Goal: Information Seeking & Learning: Understand process/instructions

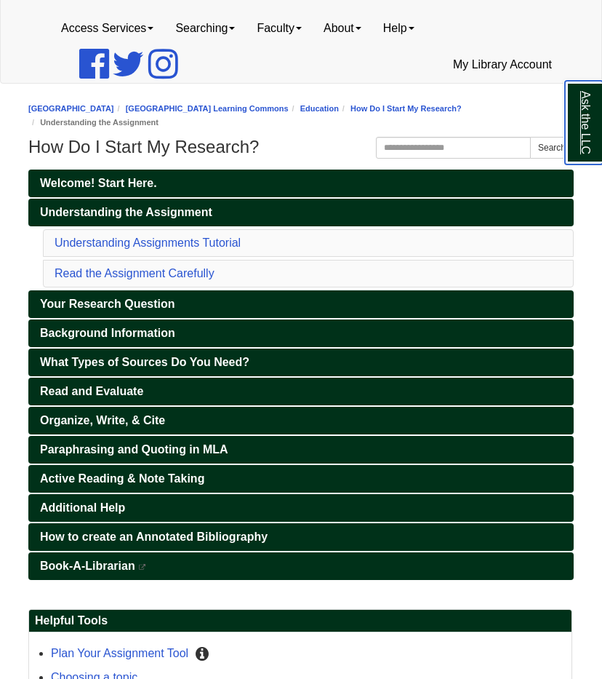
scroll to position [90, 0]
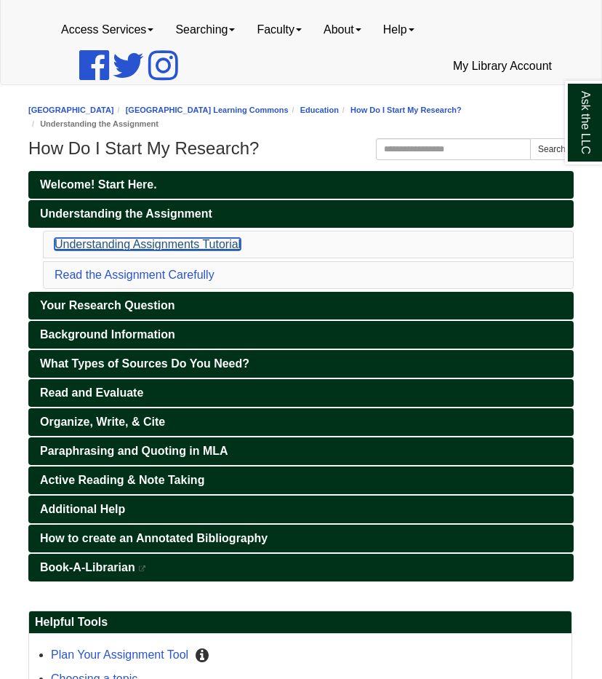
click at [163, 242] on link "Understanding Assignments Tutorial" at bounding box center [148, 244] width 186 height 12
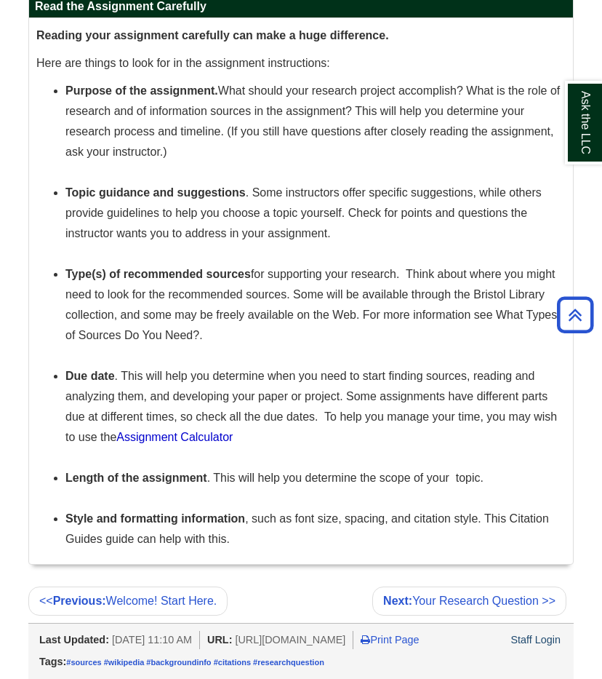
scroll to position [1236, 0]
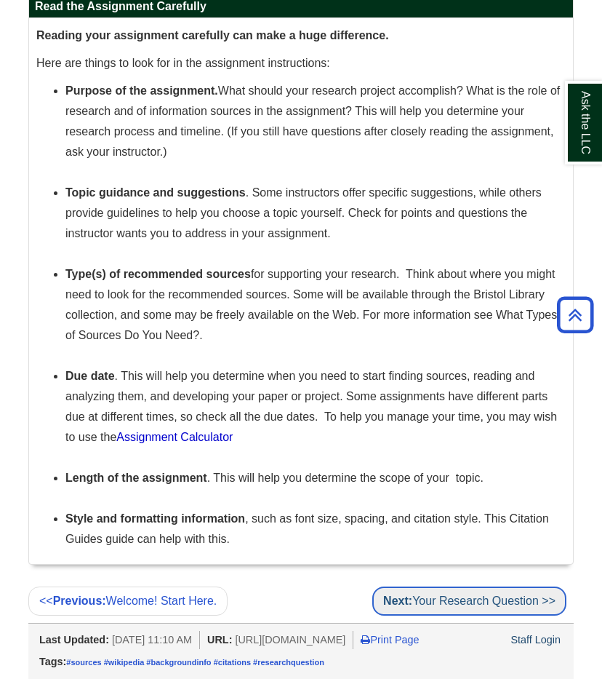
click at [519, 586] on link "Next: Your Research Question >>" at bounding box center [469, 600] width 194 height 29
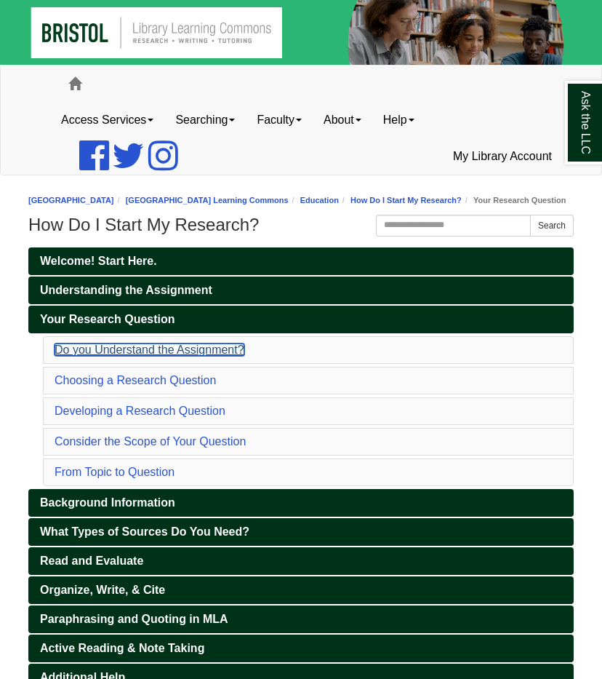
click at [128, 356] on link "Do you Understand the Assignment?" at bounding box center [150, 349] width 190 height 12
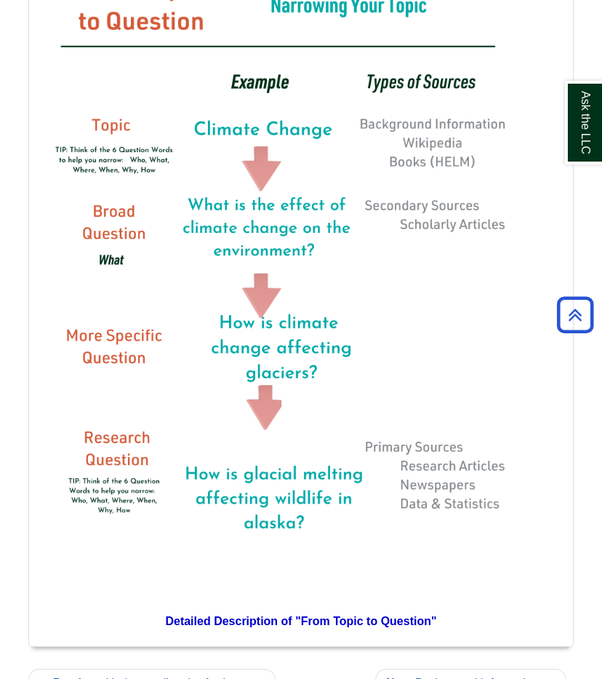
scroll to position [2183, 0]
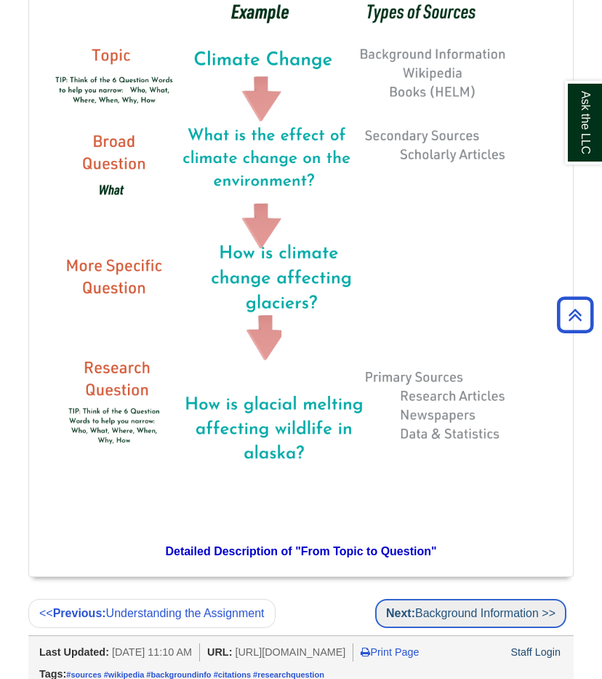
click at [480, 626] on link "Next: Background Information >>" at bounding box center [470, 613] width 191 height 29
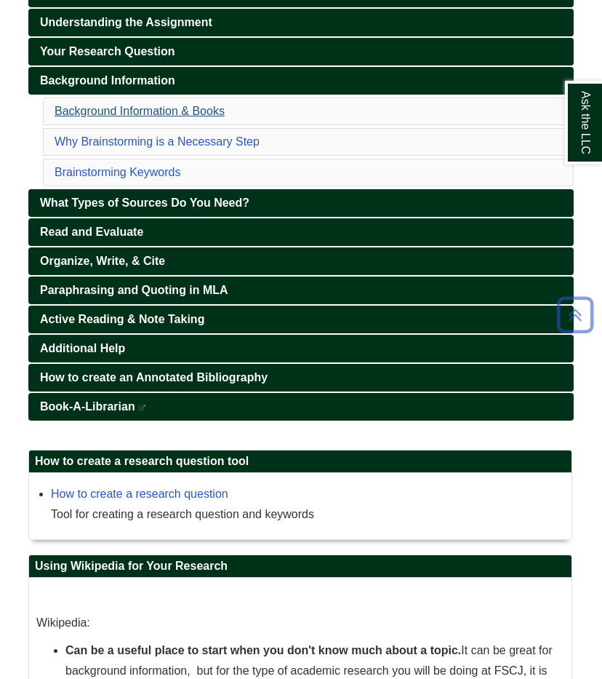
scroll to position [267, 0]
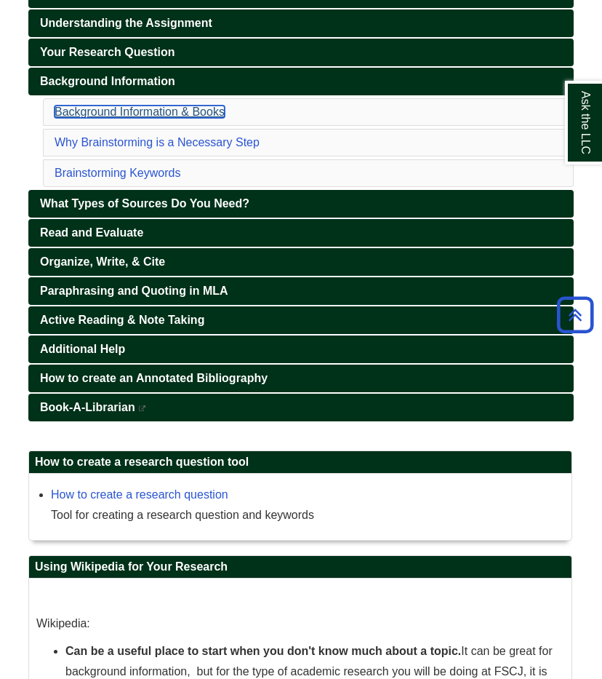
click at [157, 118] on link "Background Information & Books" at bounding box center [140, 111] width 170 height 12
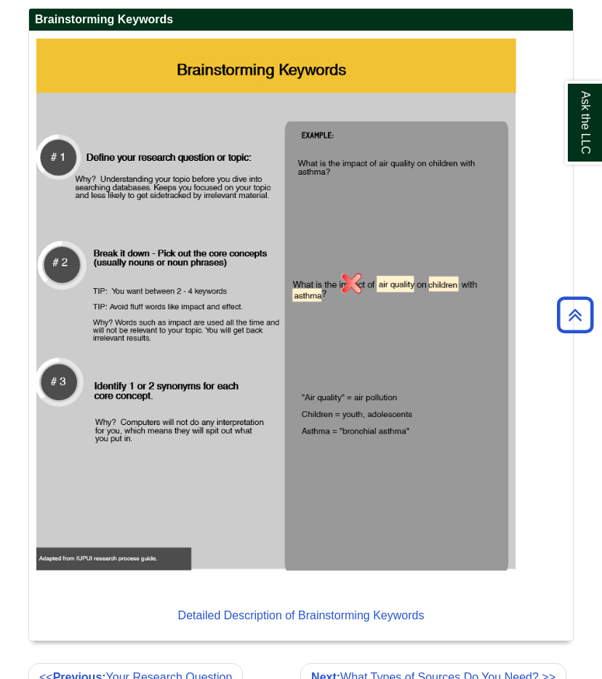
scroll to position [2384, 0]
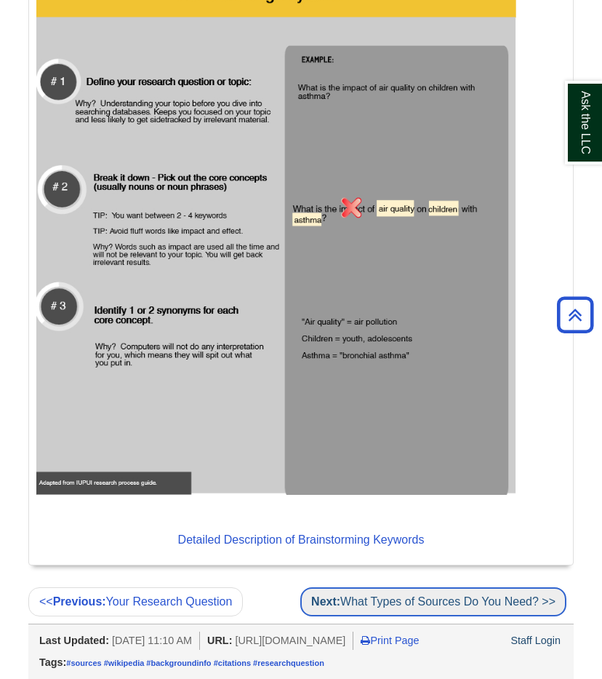
click at [448, 588] on link "Next: What Types of Sources Do You Need? >>" at bounding box center [433, 601] width 266 height 29
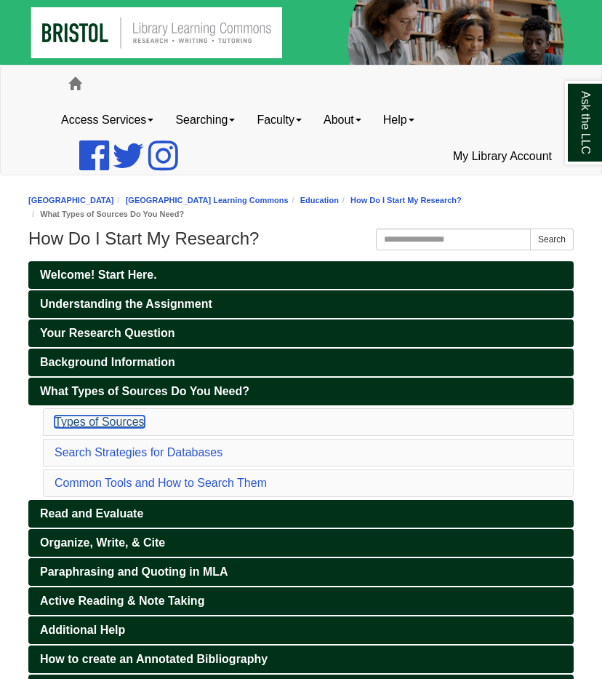
click at [135, 418] on link "Types of Sources" at bounding box center [100, 421] width 90 height 12
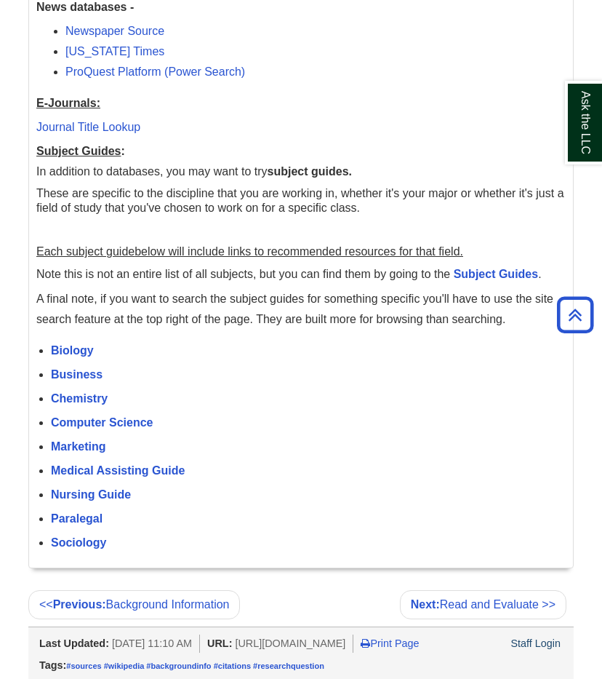
scroll to position [4934, 0]
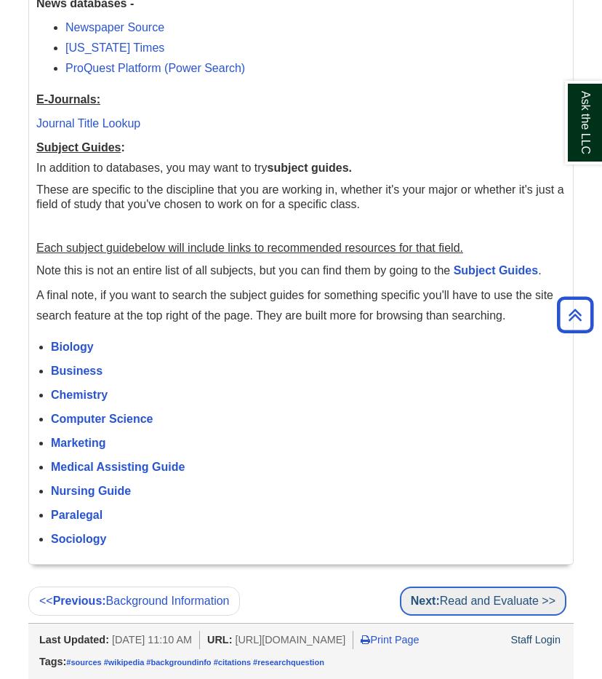
click at [476, 586] on link "Next: Read and Evaluate >>" at bounding box center [483, 600] width 167 height 29
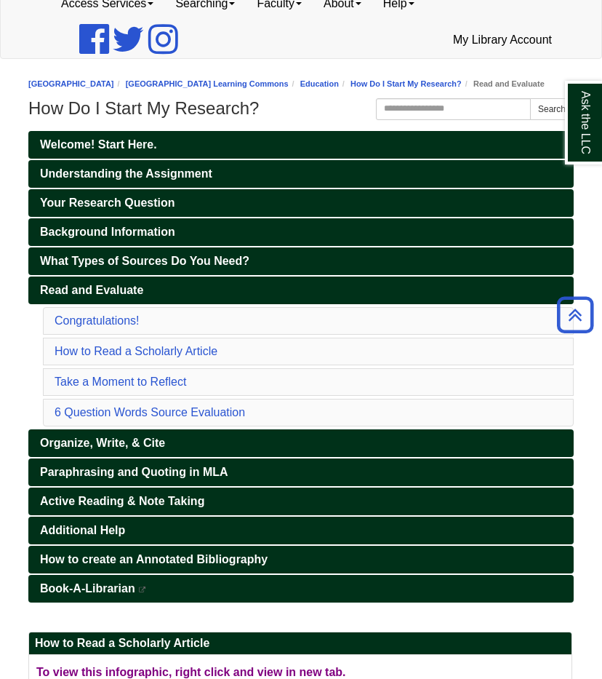
scroll to position [112, 0]
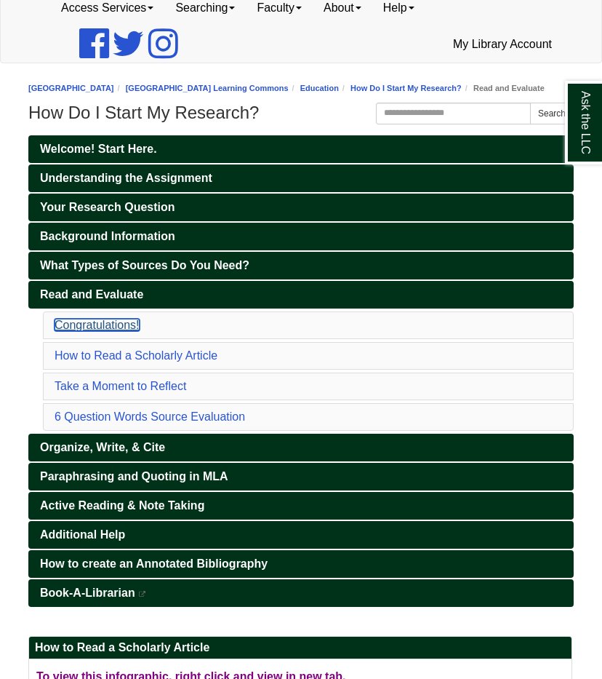
click at [76, 331] on link "Congratulations!" at bounding box center [97, 325] width 85 height 12
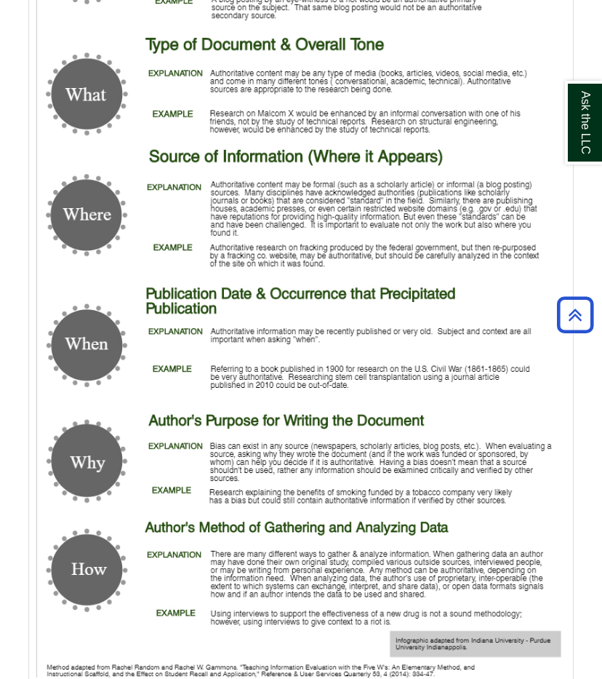
scroll to position [5246, 0]
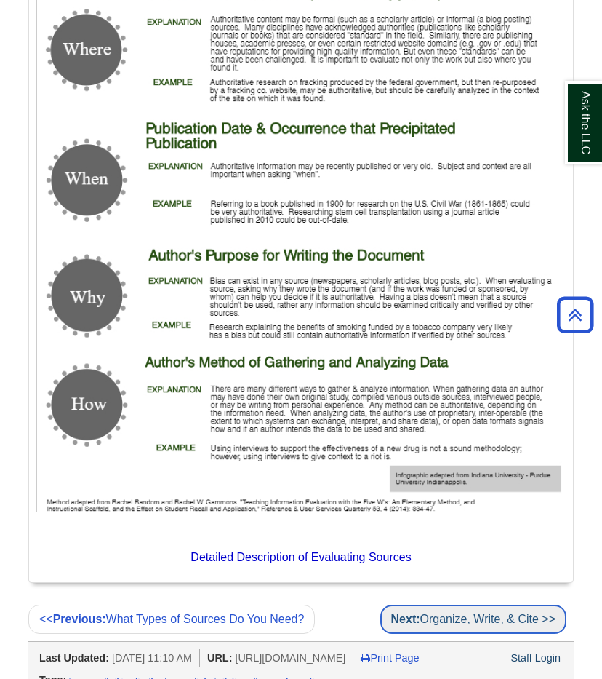
click at [508, 604] on link "Next: Organize, Write, & Cite >>" at bounding box center [473, 618] width 186 height 29
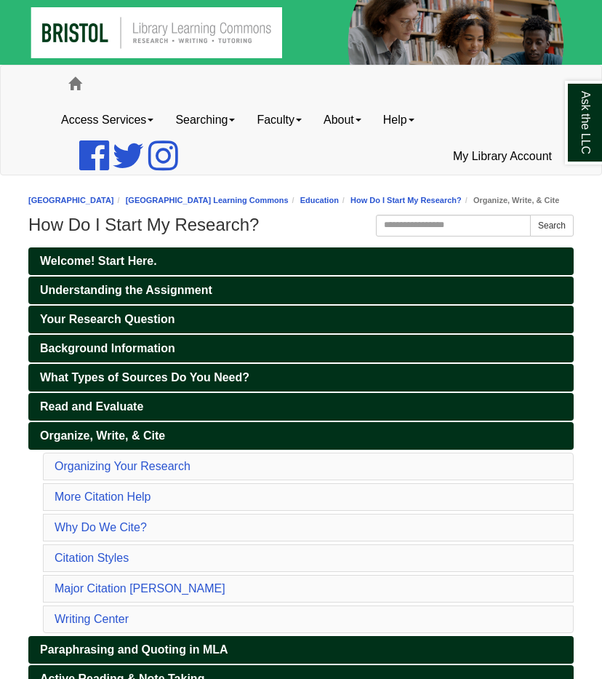
click at [88, 468] on li "Organizing Your Research" at bounding box center [308, 466] width 531 height 28
click at [91, 472] on link "Organizing Your Research" at bounding box center [123, 466] width 136 height 12
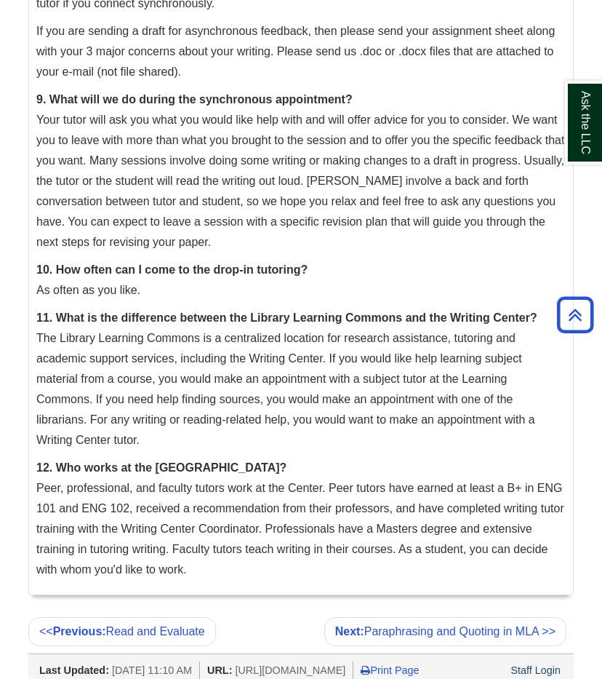
scroll to position [4410, 0]
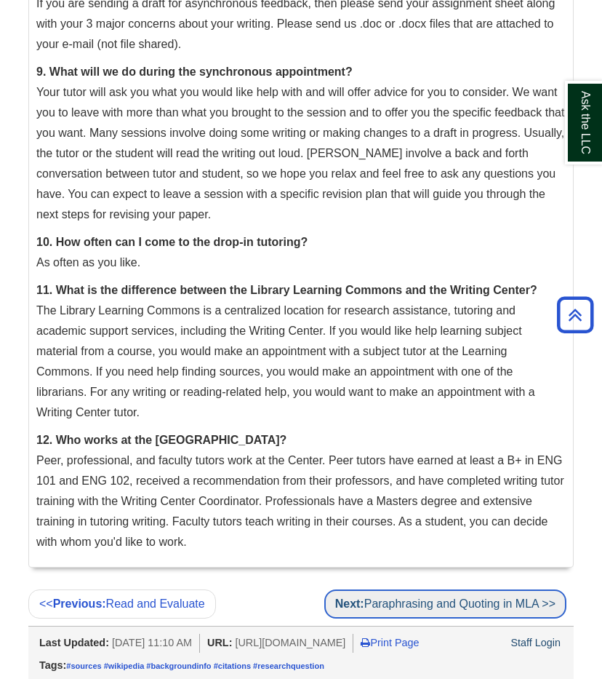
click at [514, 589] on link "Next: Paraphrasing and Quoting in MLA >>" at bounding box center [445, 603] width 242 height 29
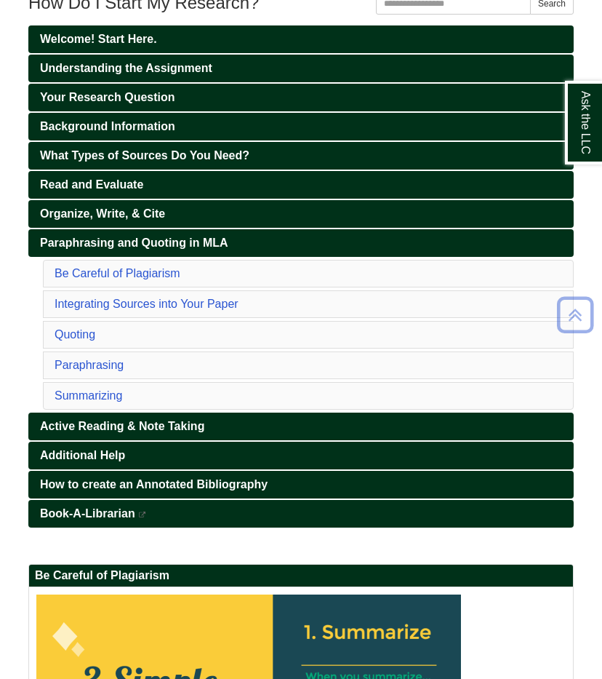
scroll to position [287, 0]
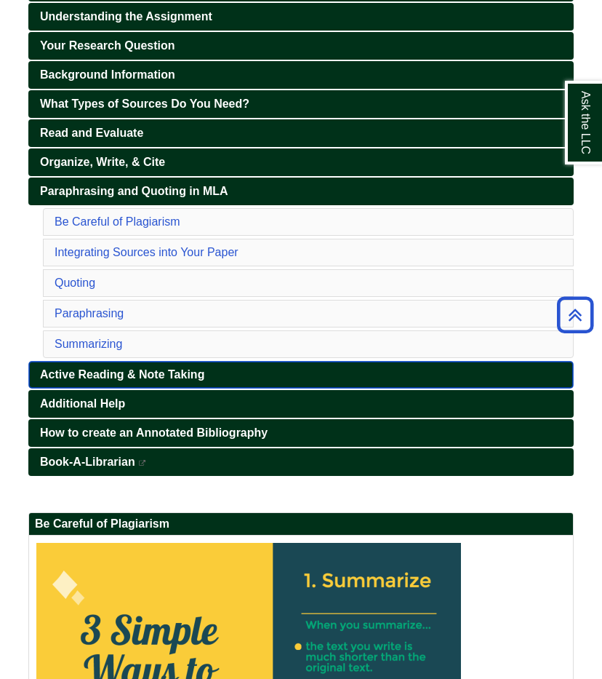
click at [138, 373] on span "Active Reading & Note Taking" at bounding box center [122, 374] width 164 height 12
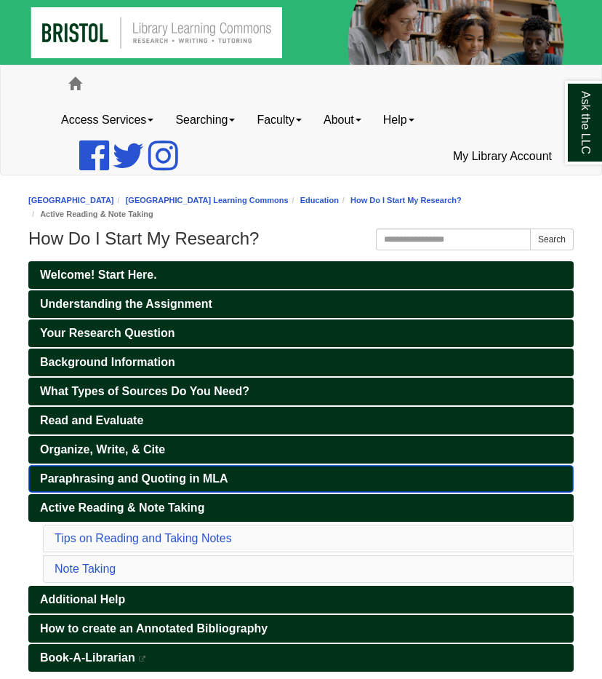
click at [129, 472] on span "Paraphrasing and Quoting in MLA" at bounding box center [134, 478] width 188 height 12
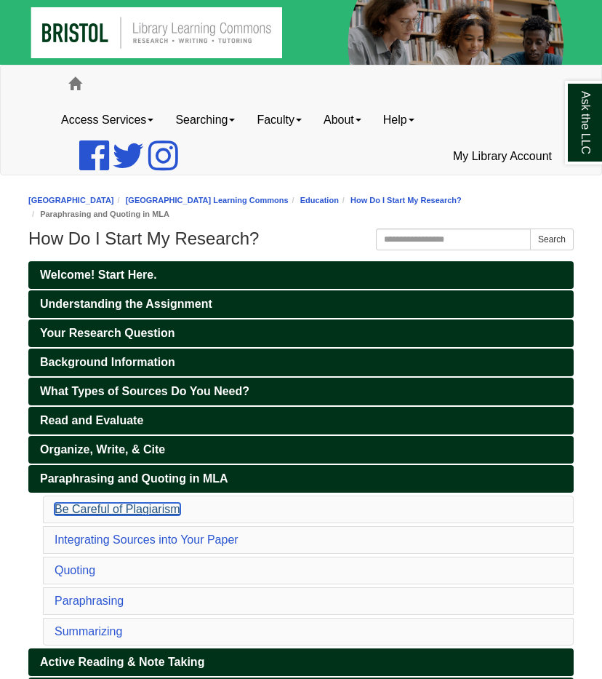
click at [117, 506] on link "Be Careful of Plagiarism" at bounding box center [118, 509] width 126 height 12
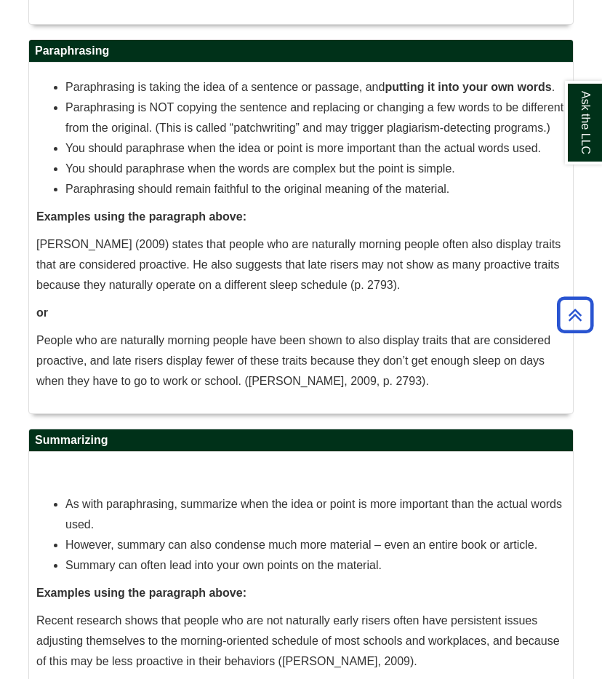
scroll to position [2752, 0]
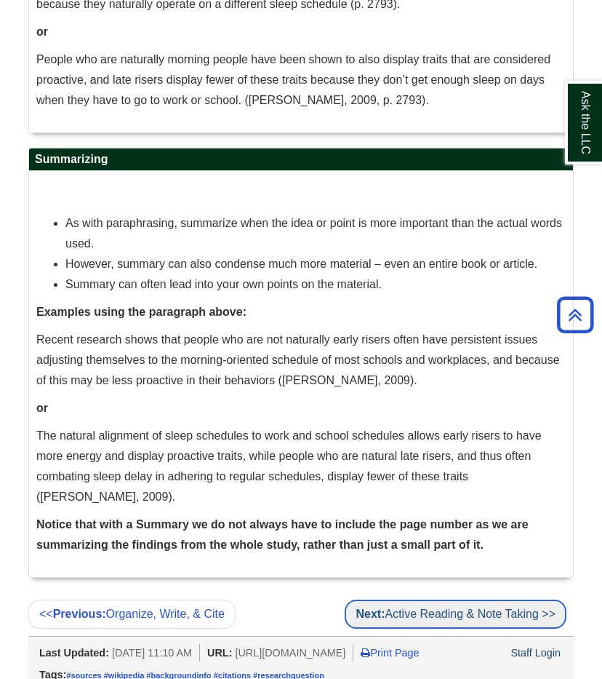
click at [480, 599] on link "Next: Active Reading & Note Taking >>" at bounding box center [456, 613] width 222 height 29
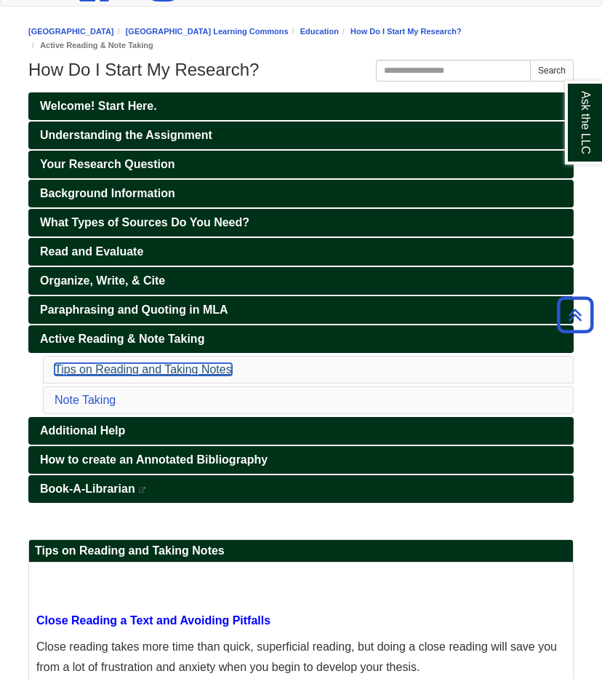
click at [159, 363] on link "Tips on Reading and Taking Notes" at bounding box center [143, 369] width 177 height 12
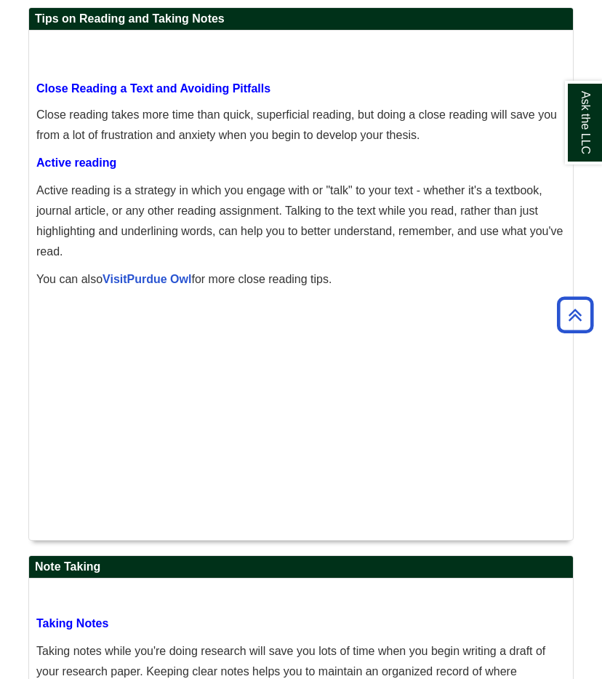
scroll to position [1139, 0]
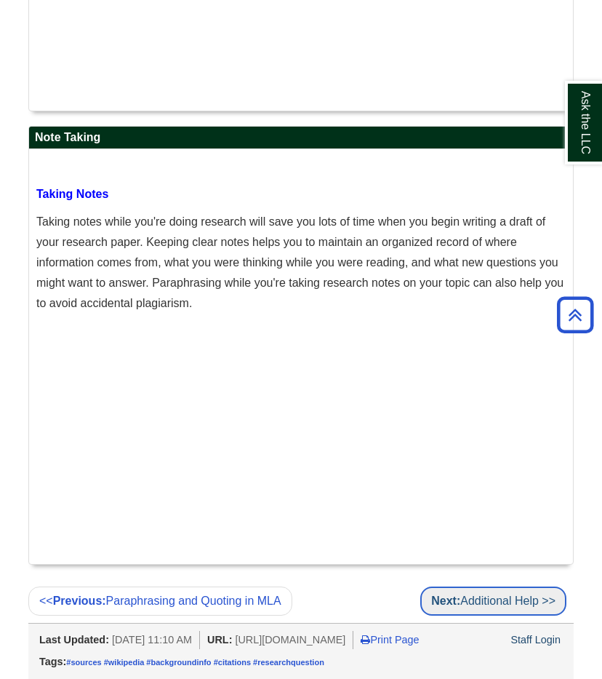
click at [511, 590] on link "Next: Additional Help >>" at bounding box center [493, 600] width 146 height 29
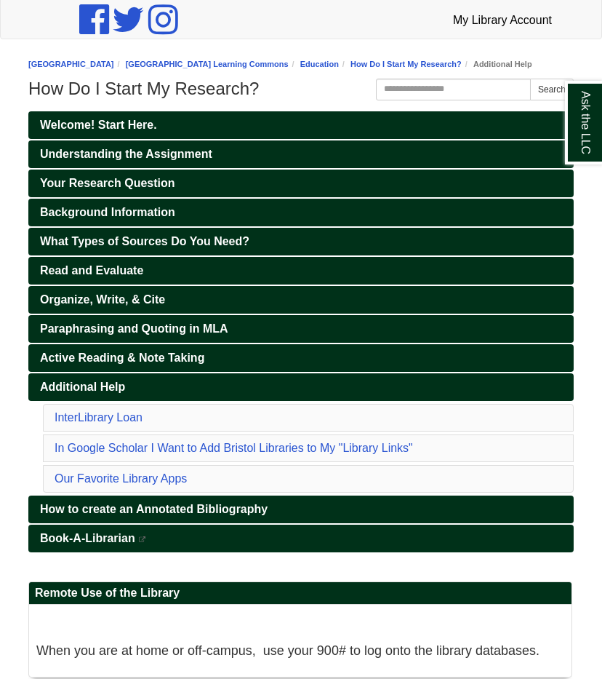
scroll to position [137, 0]
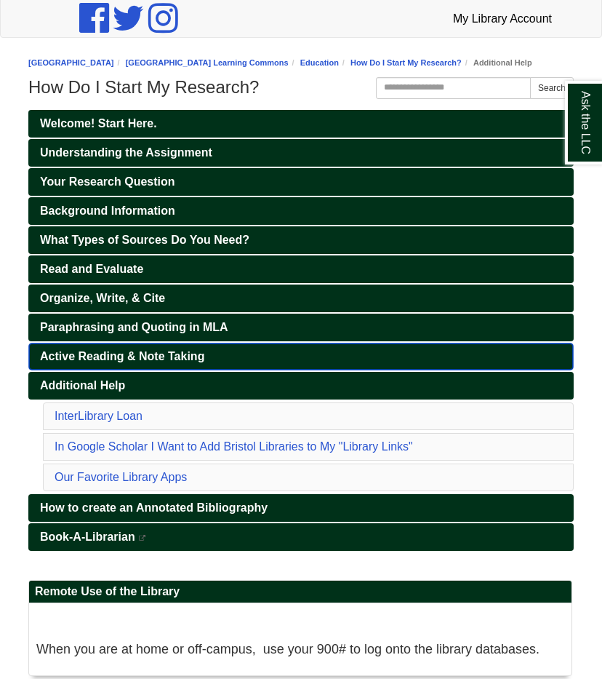
click at [82, 362] on span "Active Reading & Note Taking" at bounding box center [122, 356] width 164 height 12
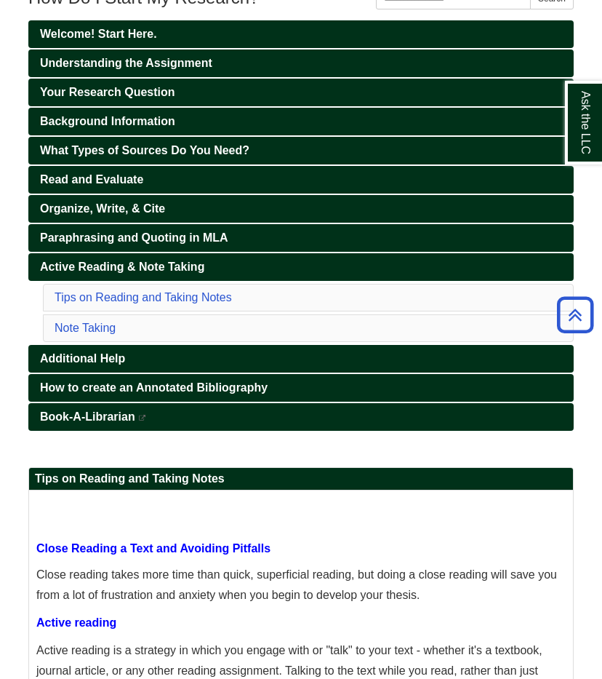
scroll to position [240, 0]
